Goal: Information Seeking & Learning: Understand process/instructions

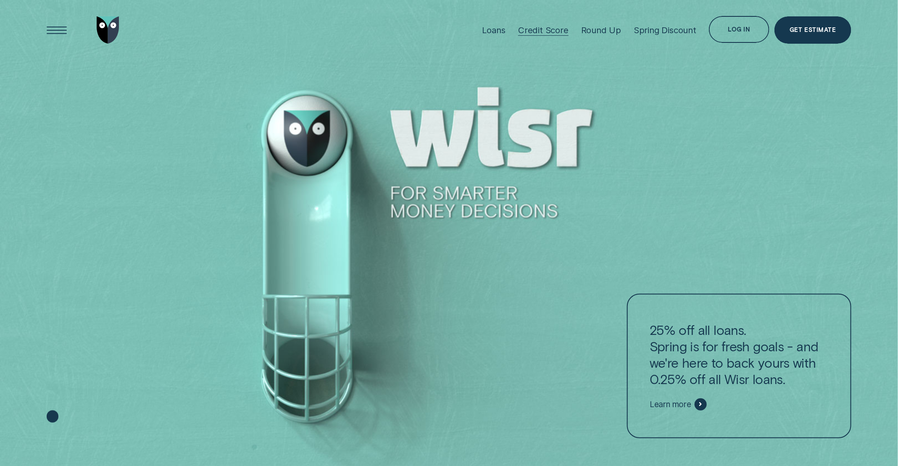
click at [535, 34] on div "Credit Score" at bounding box center [543, 30] width 50 height 11
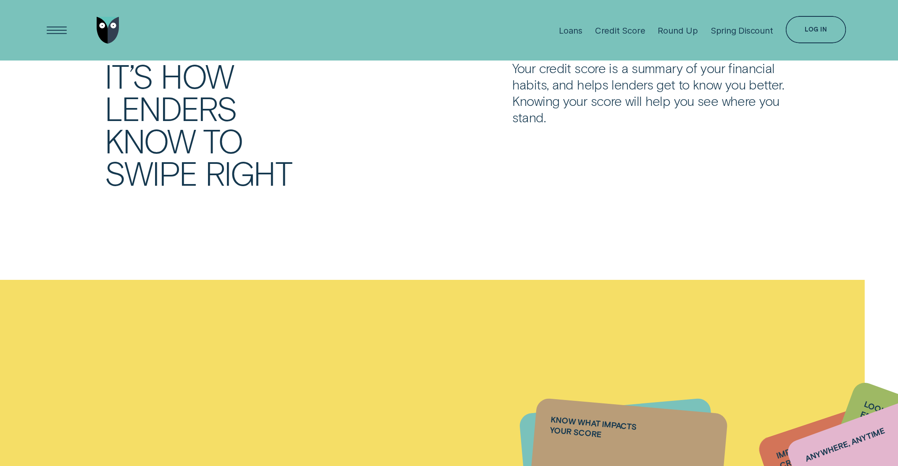
scroll to position [473, 0]
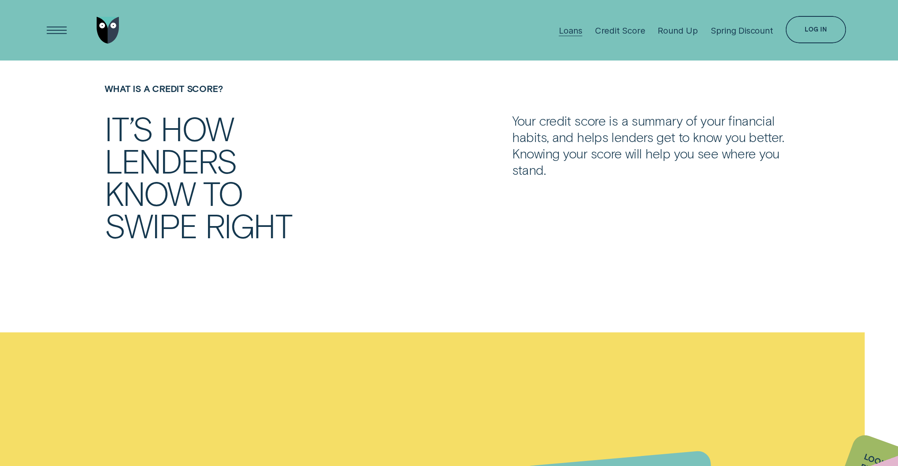
click at [570, 30] on div "Loans" at bounding box center [571, 30] width 24 height 11
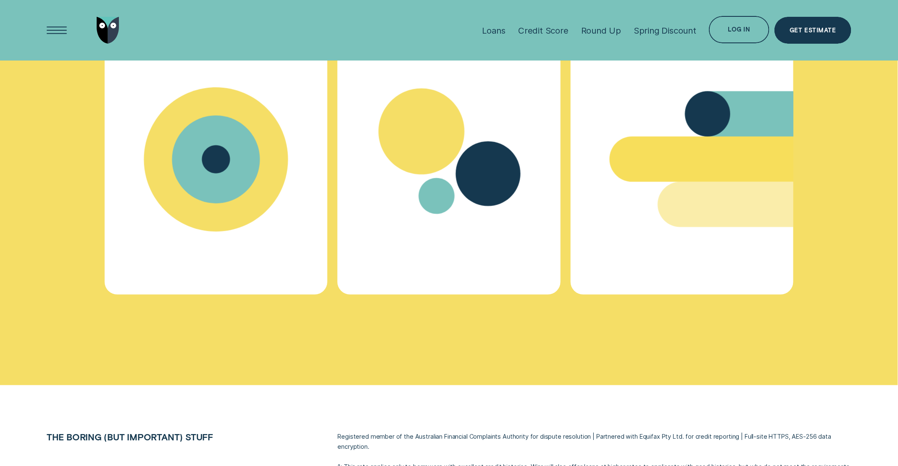
scroll to position [3859, 0]
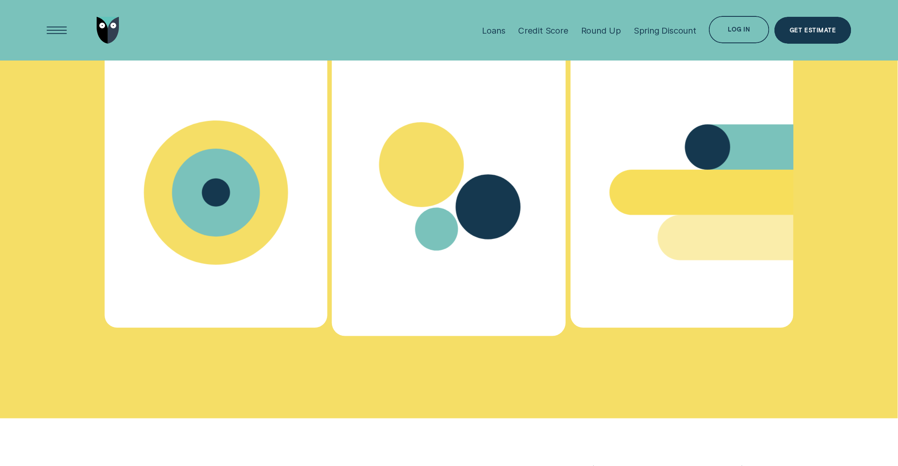
click at [476, 160] on icon "Calculator - Learn more" at bounding box center [449, 192] width 234 height 179
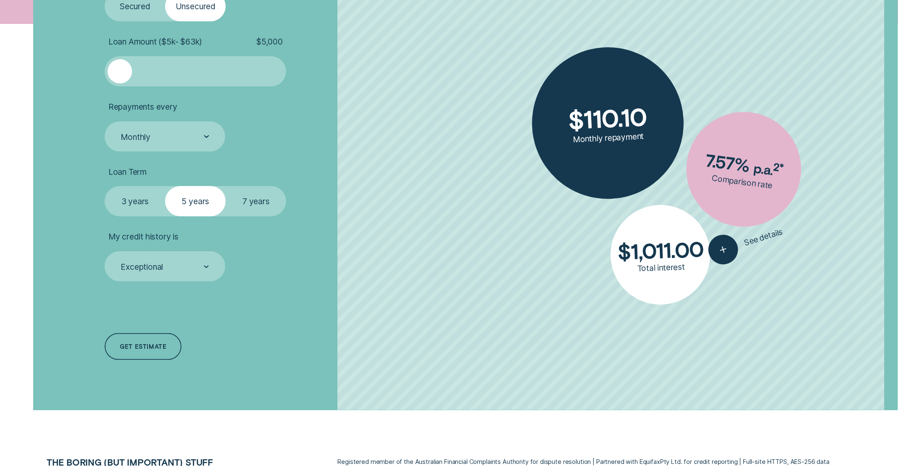
scroll to position [373, 0]
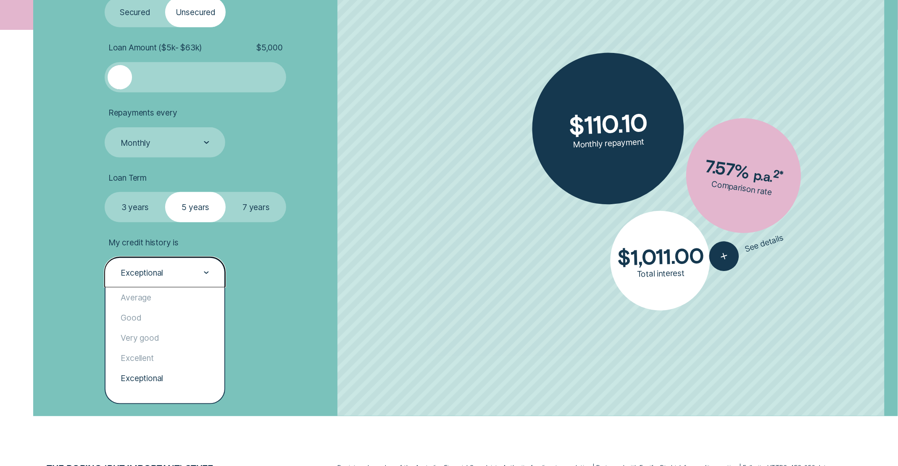
click at [159, 275] on div "Exceptional" at bounding box center [142, 273] width 42 height 10
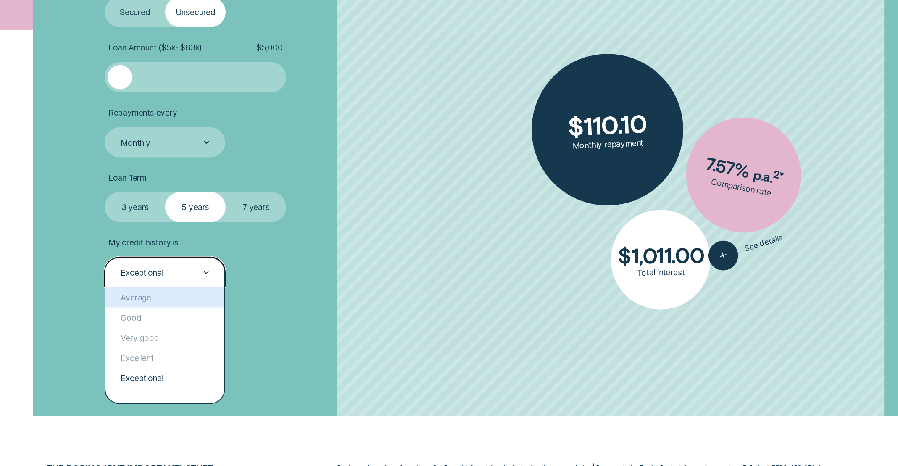
click at [323, 288] on div "Loan Type Select Loan Type Secured Unsecured Loan Amount ( $5k - $63k ) $ 5,000…" at bounding box center [245, 172] width 291 height 487
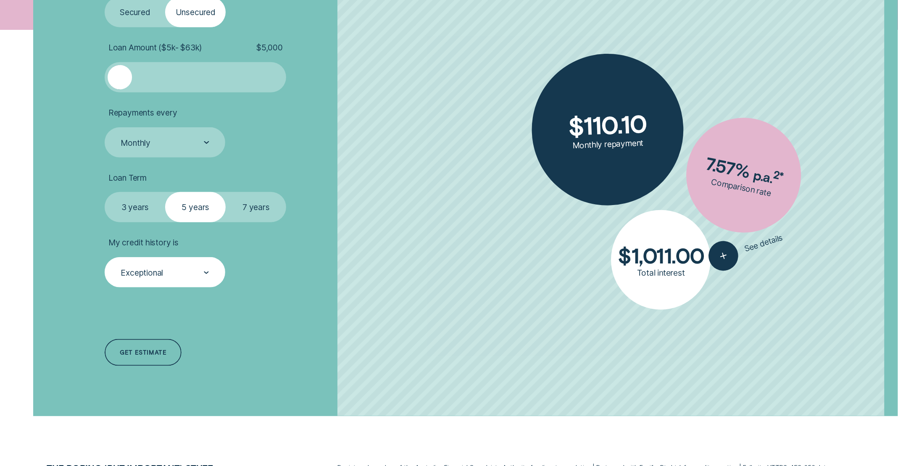
click at [212, 278] on div "Exceptional" at bounding box center [165, 272] width 121 height 30
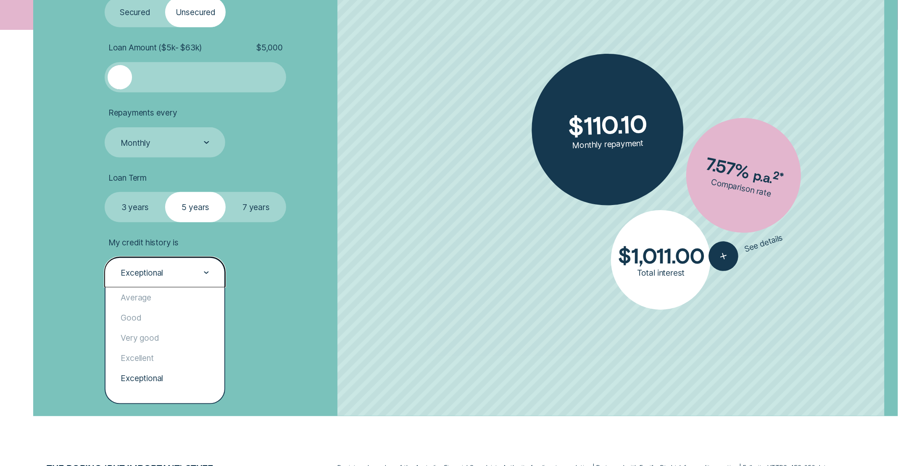
click at [284, 300] on div "Loan Type Select Loan Type Secured Unsecured Loan Amount ( $5k - $63k ) $ 5,000…" at bounding box center [245, 172] width 291 height 487
click at [165, 282] on div "Exceptional" at bounding box center [165, 272] width 121 height 30
